Goal: Information Seeking & Learning: Learn about a topic

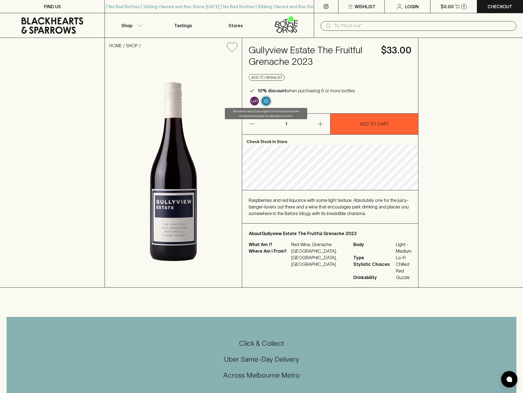
click at [268, 101] on img "Wonderful as is, but a slight chill will enhance the aromatics and give it a be…" at bounding box center [266, 101] width 9 height 9
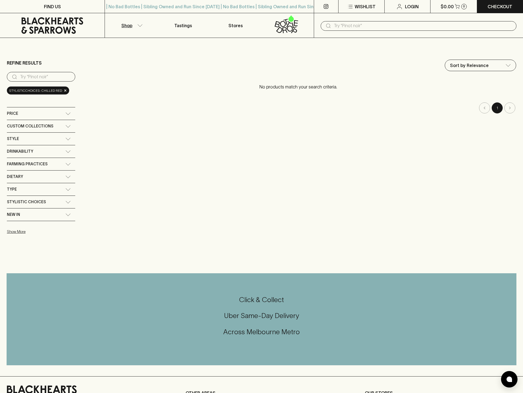
click at [50, 79] on input "search" at bounding box center [45, 77] width 51 height 9
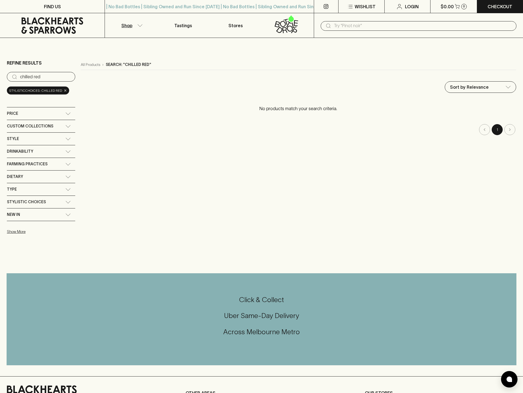
type input "chilled red"
click at [64, 92] on span "×" at bounding box center [65, 91] width 3 height 6
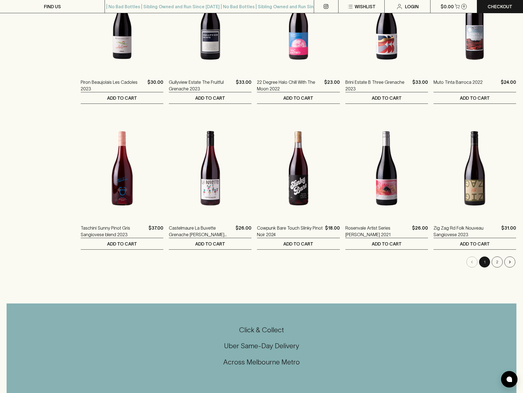
scroll to position [275, 0]
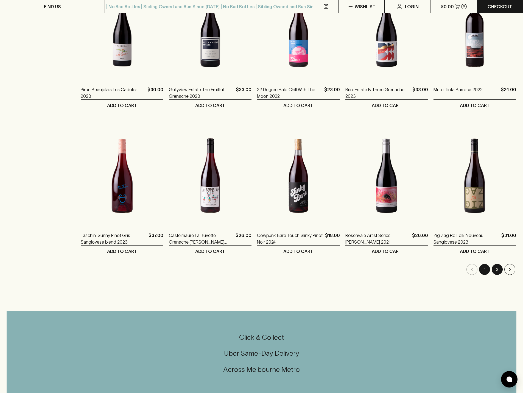
click at [499, 270] on button "2" at bounding box center [497, 269] width 11 height 11
